Goal: Task Accomplishment & Management: Manage account settings

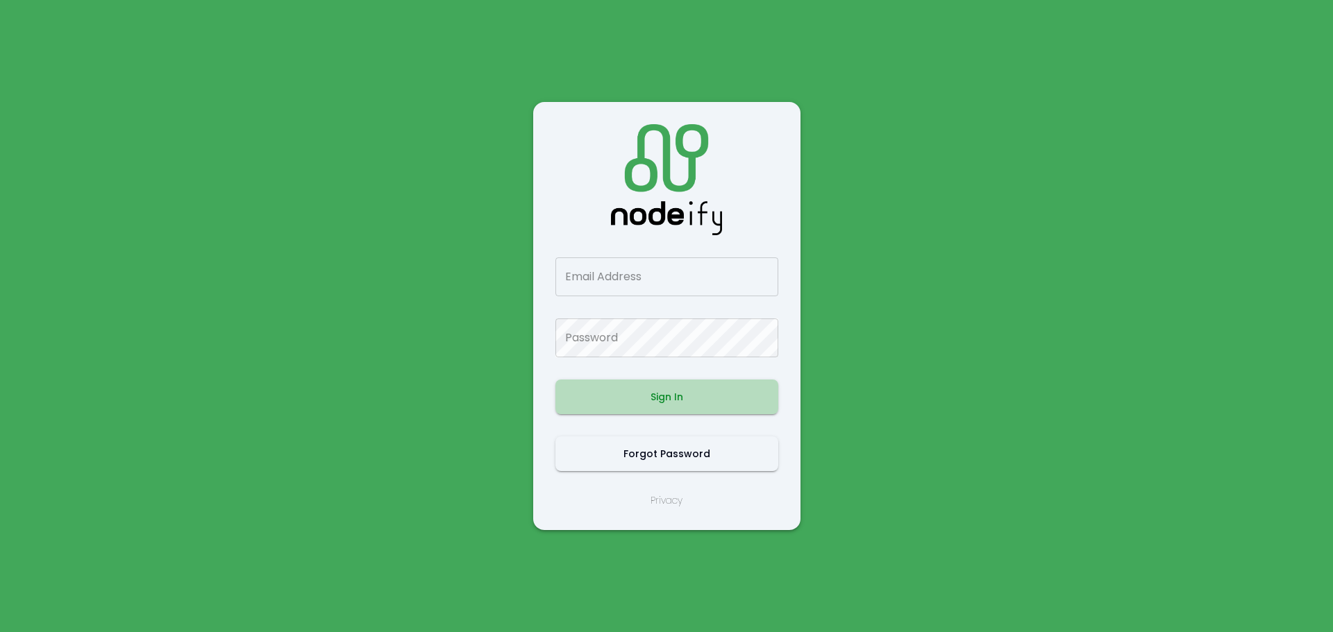
click at [666, 399] on button "Sign In" at bounding box center [666, 397] width 223 height 35
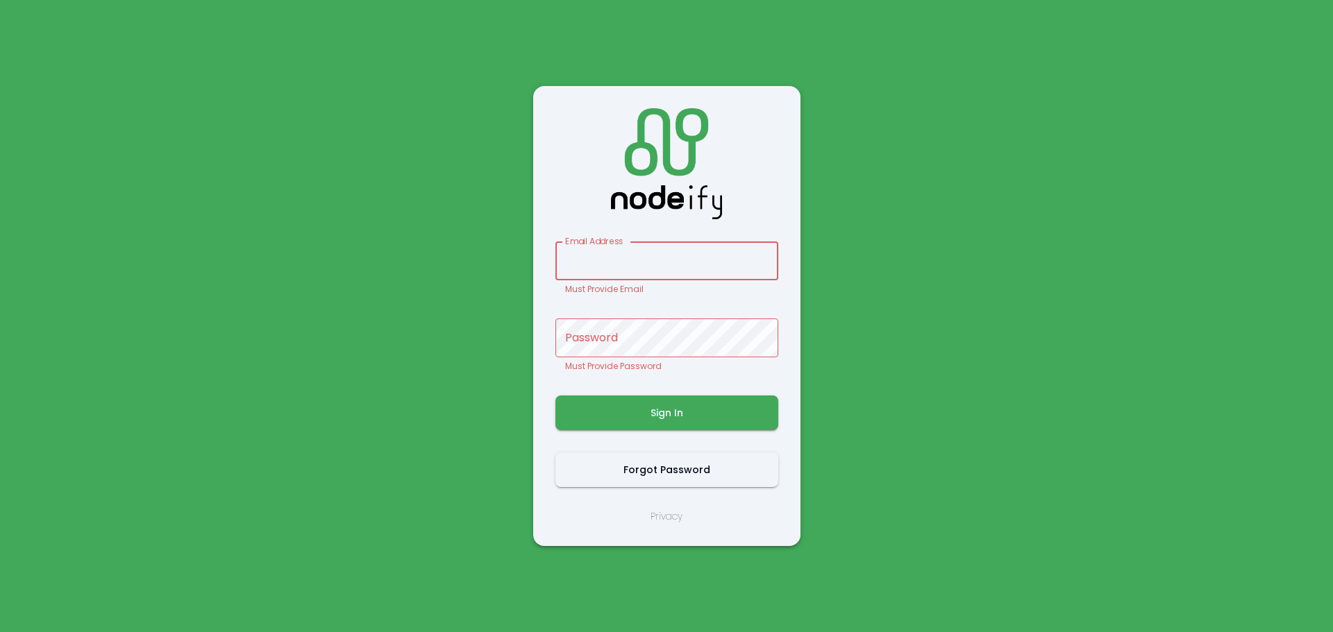
click at [610, 264] on input "Email Address" at bounding box center [666, 261] width 223 height 39
click at [893, 416] on main "Email Address Email Address Must Provide Email Password Password Must Provide P…" at bounding box center [666, 316] width 833 height 632
click at [474, 408] on main "Email Address Email Address Must Provide Email Password Password Must Provide P…" at bounding box center [666, 316] width 833 height 632
